Goal: Task Accomplishment & Management: Use online tool/utility

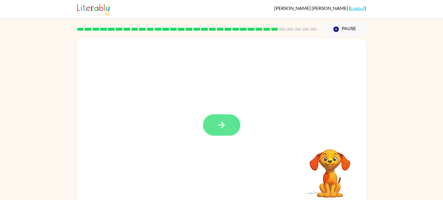
click at [224, 116] on button "button" at bounding box center [221, 124] width 37 height 21
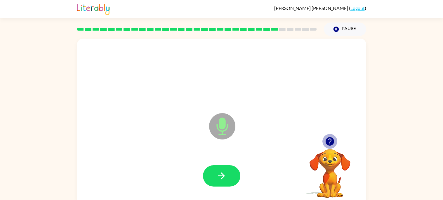
click at [328, 138] on icon "button" at bounding box center [329, 141] width 8 height 8
click at [230, 178] on button "button" at bounding box center [221, 175] width 37 height 21
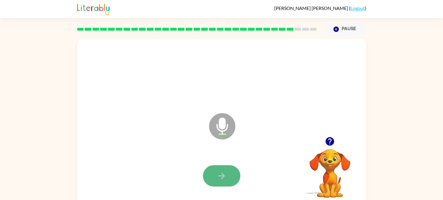
click at [230, 178] on button "button" at bounding box center [221, 175] width 37 height 21
click at [231, 179] on button "button" at bounding box center [221, 175] width 37 height 21
click at [232, 179] on button "button" at bounding box center [221, 175] width 37 height 21
click at [232, 178] on button "button" at bounding box center [221, 175] width 37 height 21
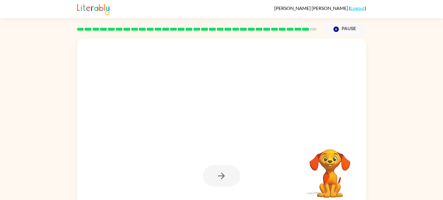
click at [232, 178] on div at bounding box center [221, 175] width 37 height 21
